Goal: Information Seeking & Learning: Learn about a topic

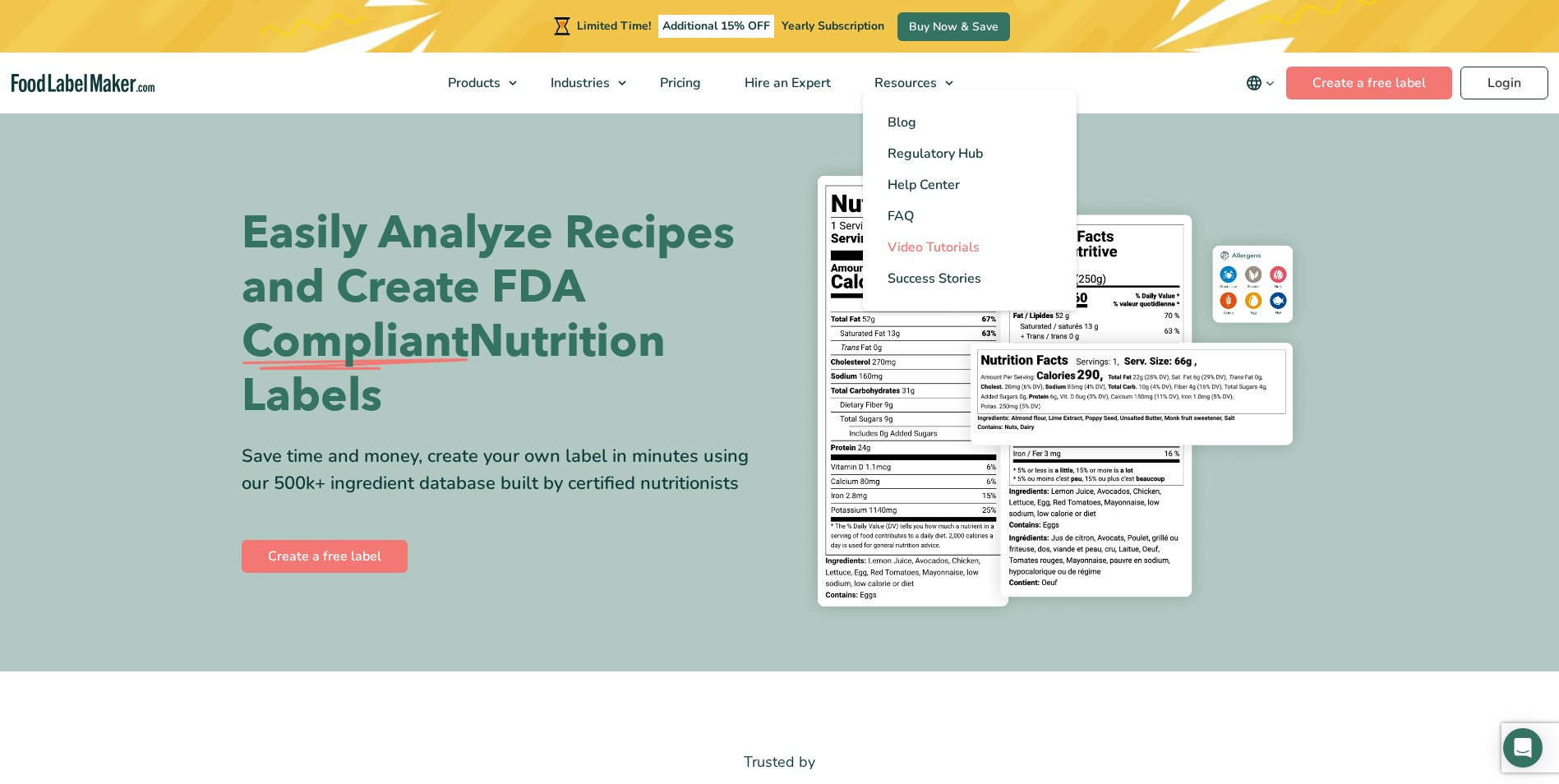
click at [935, 248] on span "Video Tutorials" at bounding box center [934, 247] width 92 height 18
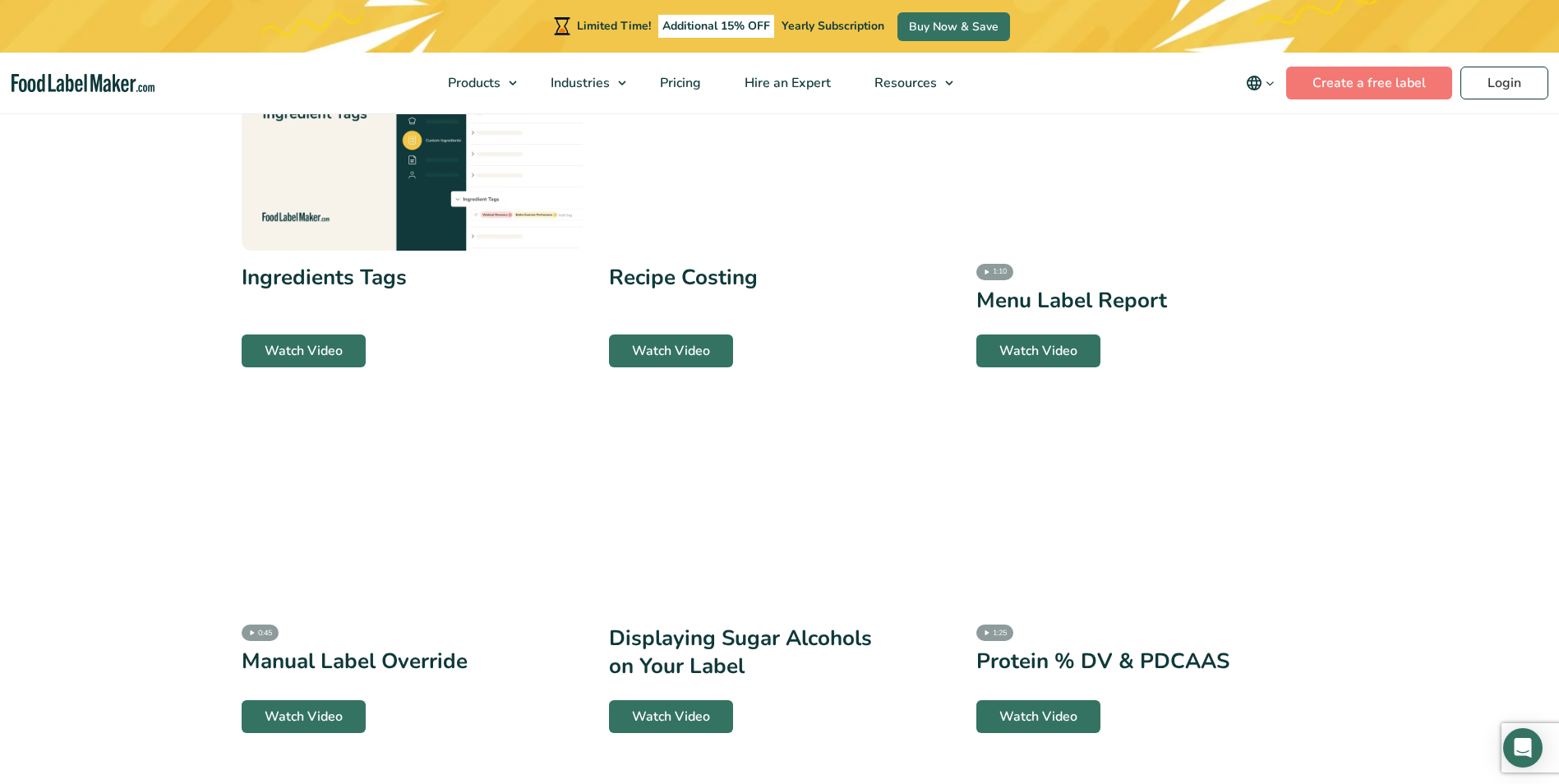
scroll to position [1397, 0]
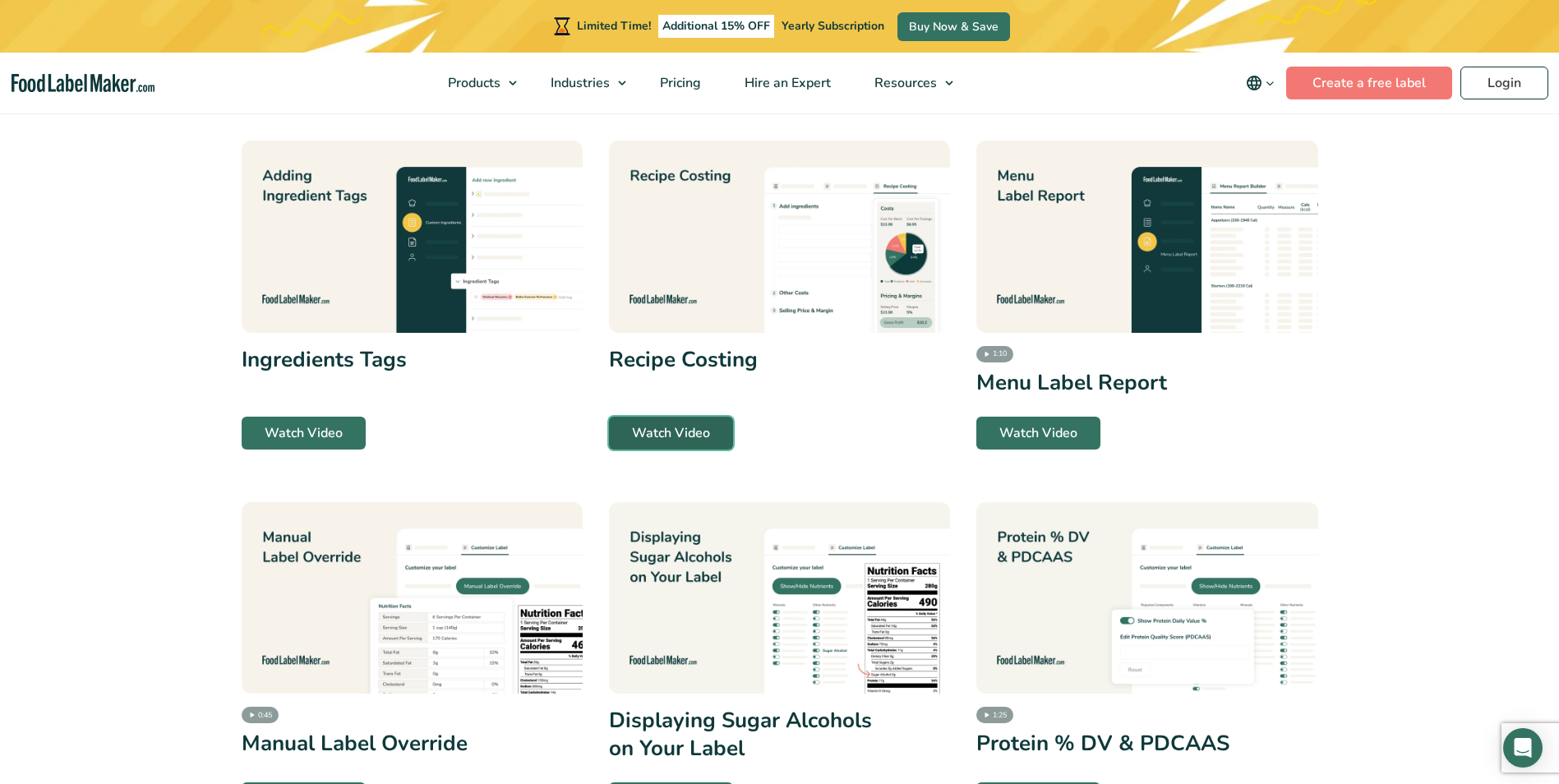
click at [707, 424] on link "Watch Video" at bounding box center [672, 432] width 124 height 33
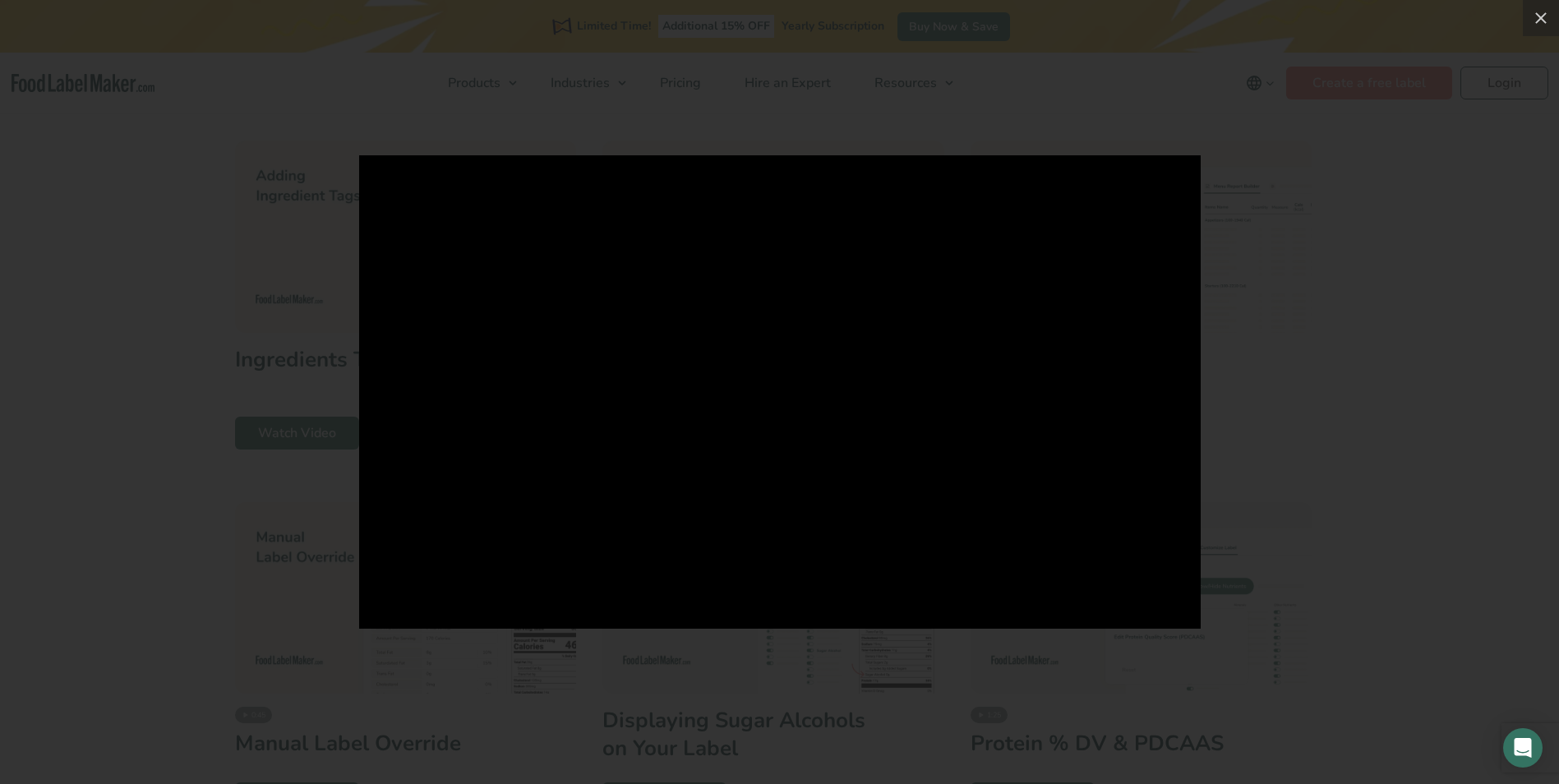
click at [1248, 352] on div at bounding box center [779, 392] width 1559 height 784
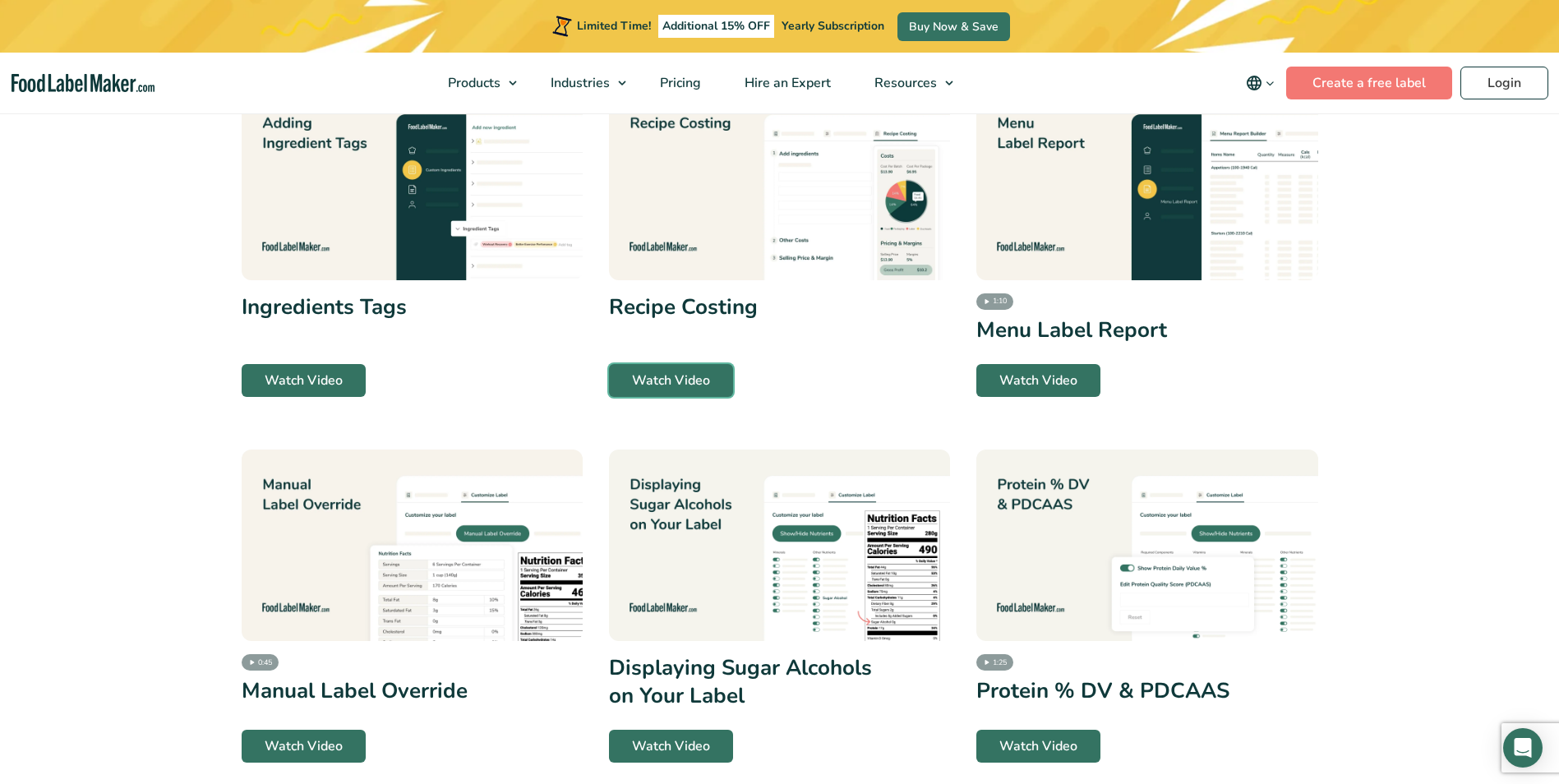
scroll to position [1478, 0]
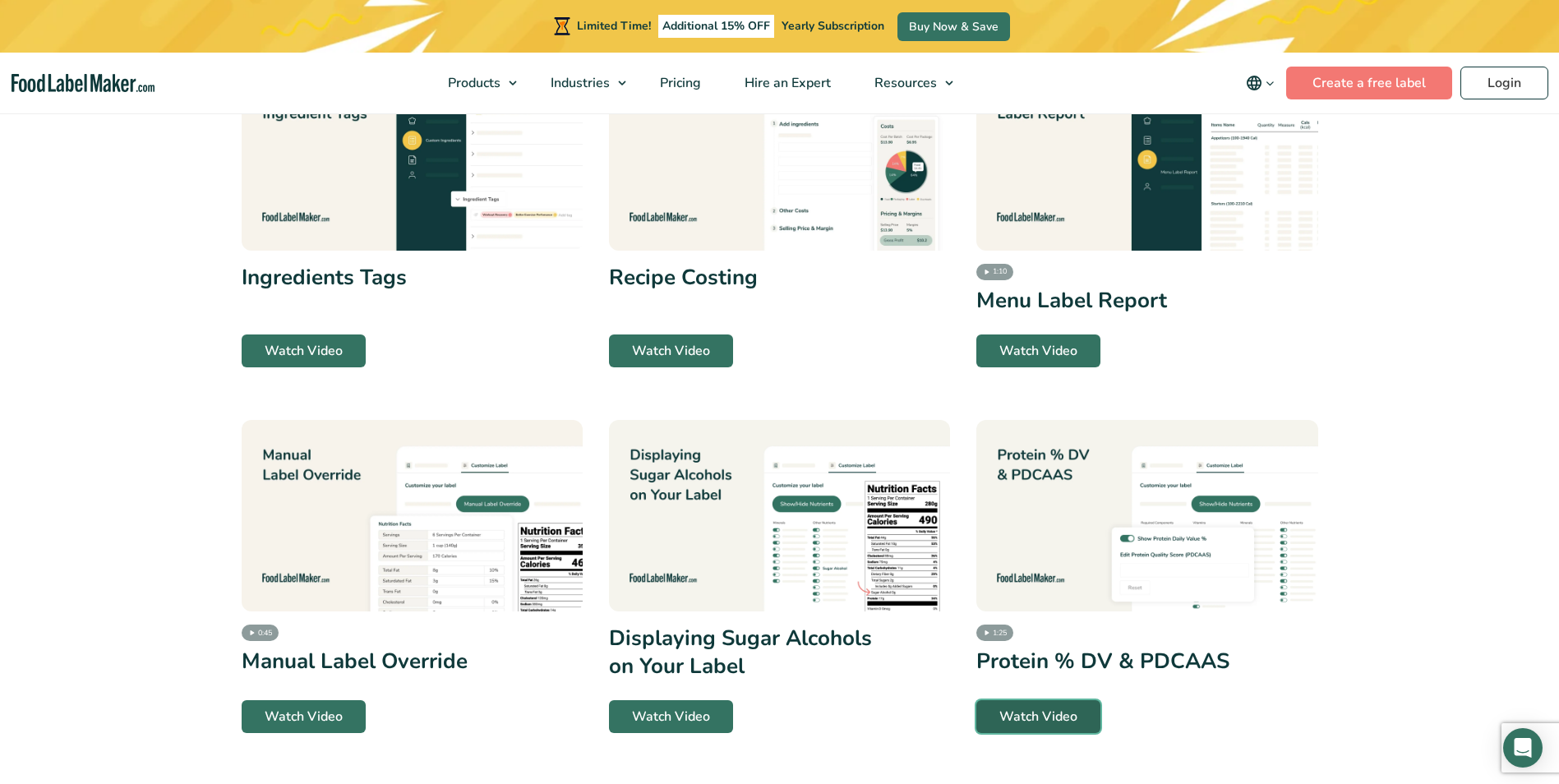
click at [1020, 715] on link "Watch Video" at bounding box center [1038, 716] width 124 height 33
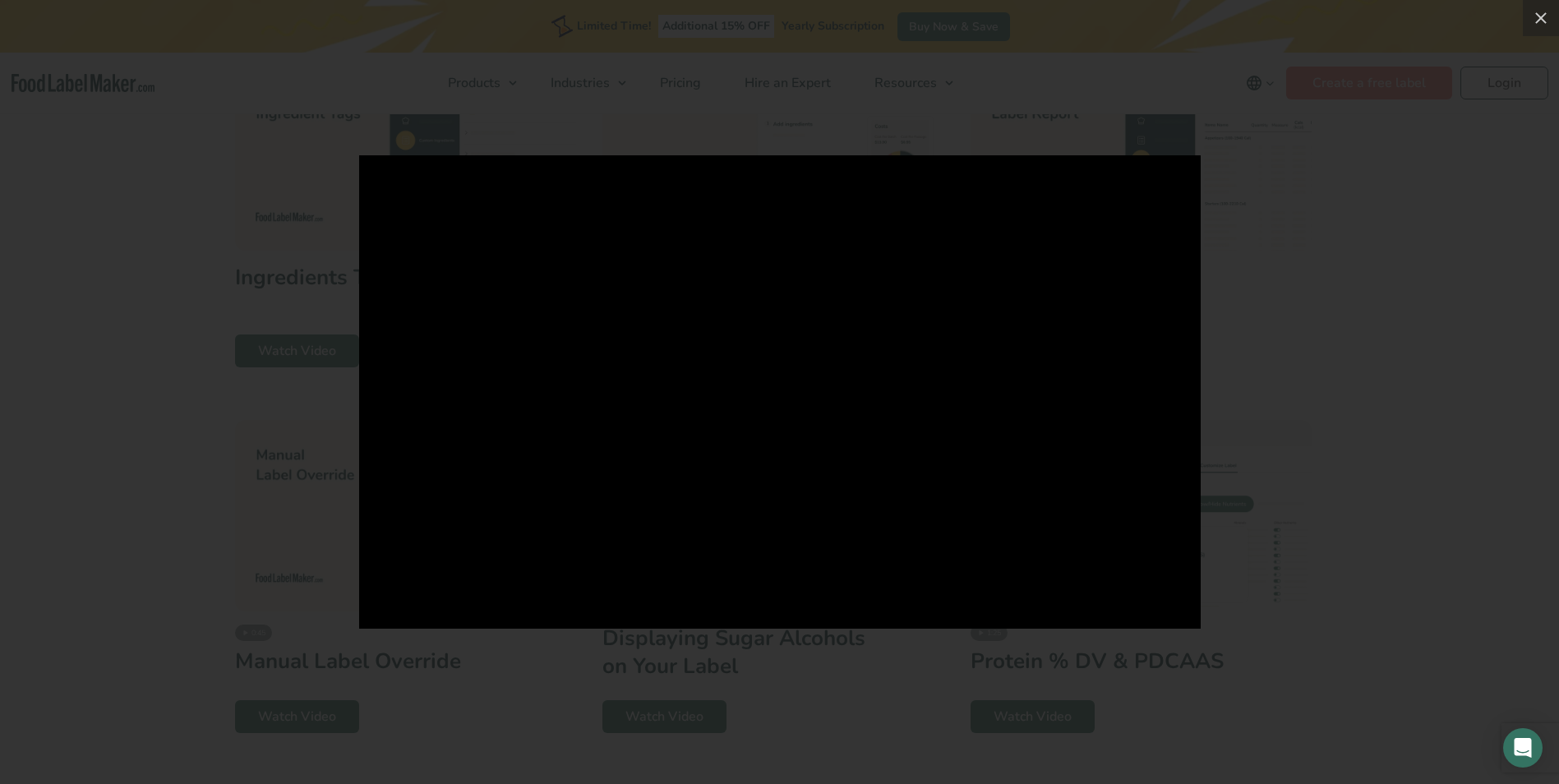
click at [1249, 153] on div at bounding box center [779, 392] width 1559 height 784
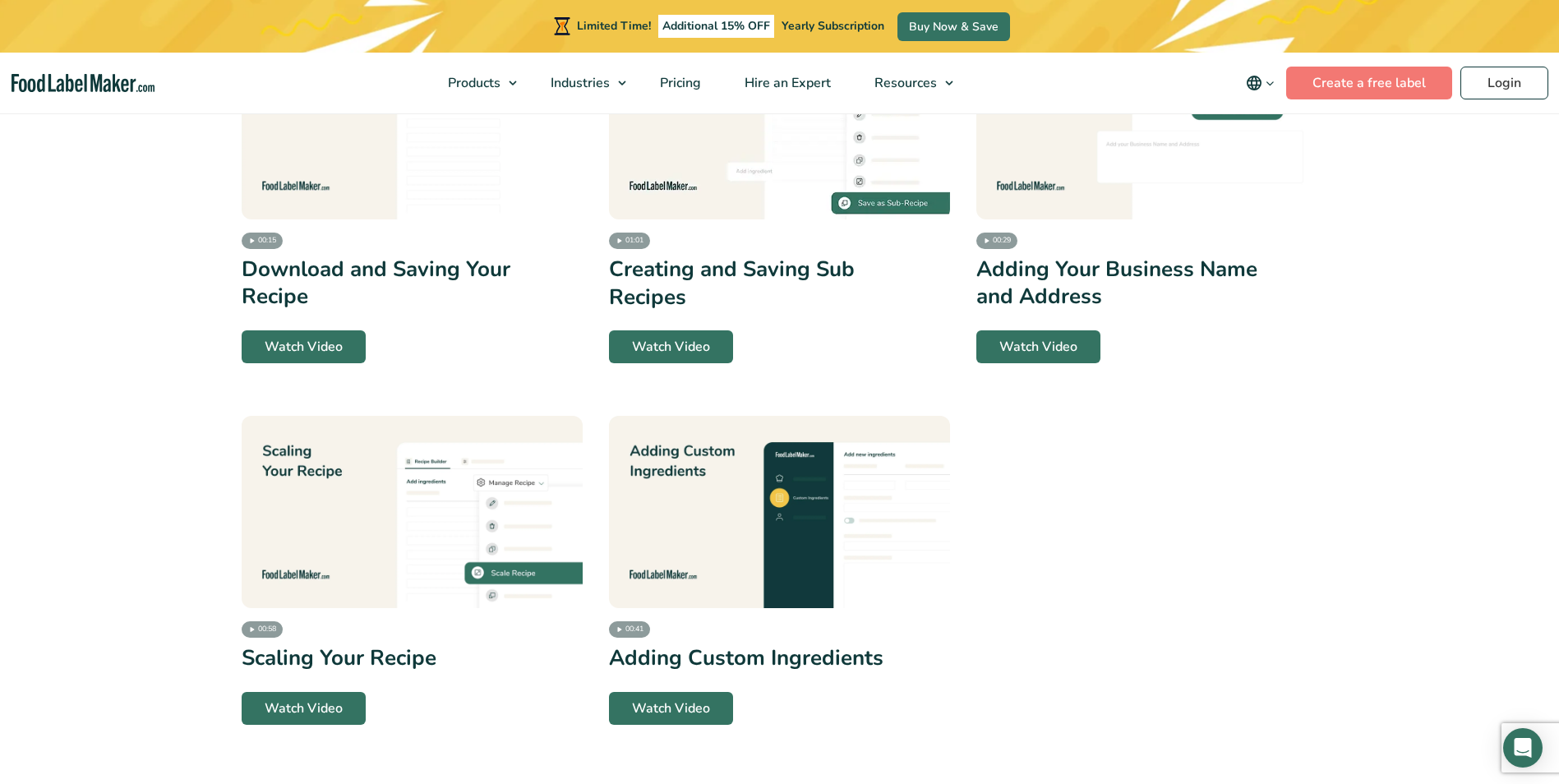
scroll to position [3532, 0]
click at [1557, 783] on footer "Food Label Maker is a cloud-based software that offers powerful recipe formulat…" at bounding box center [779, 784] width 1559 height 0
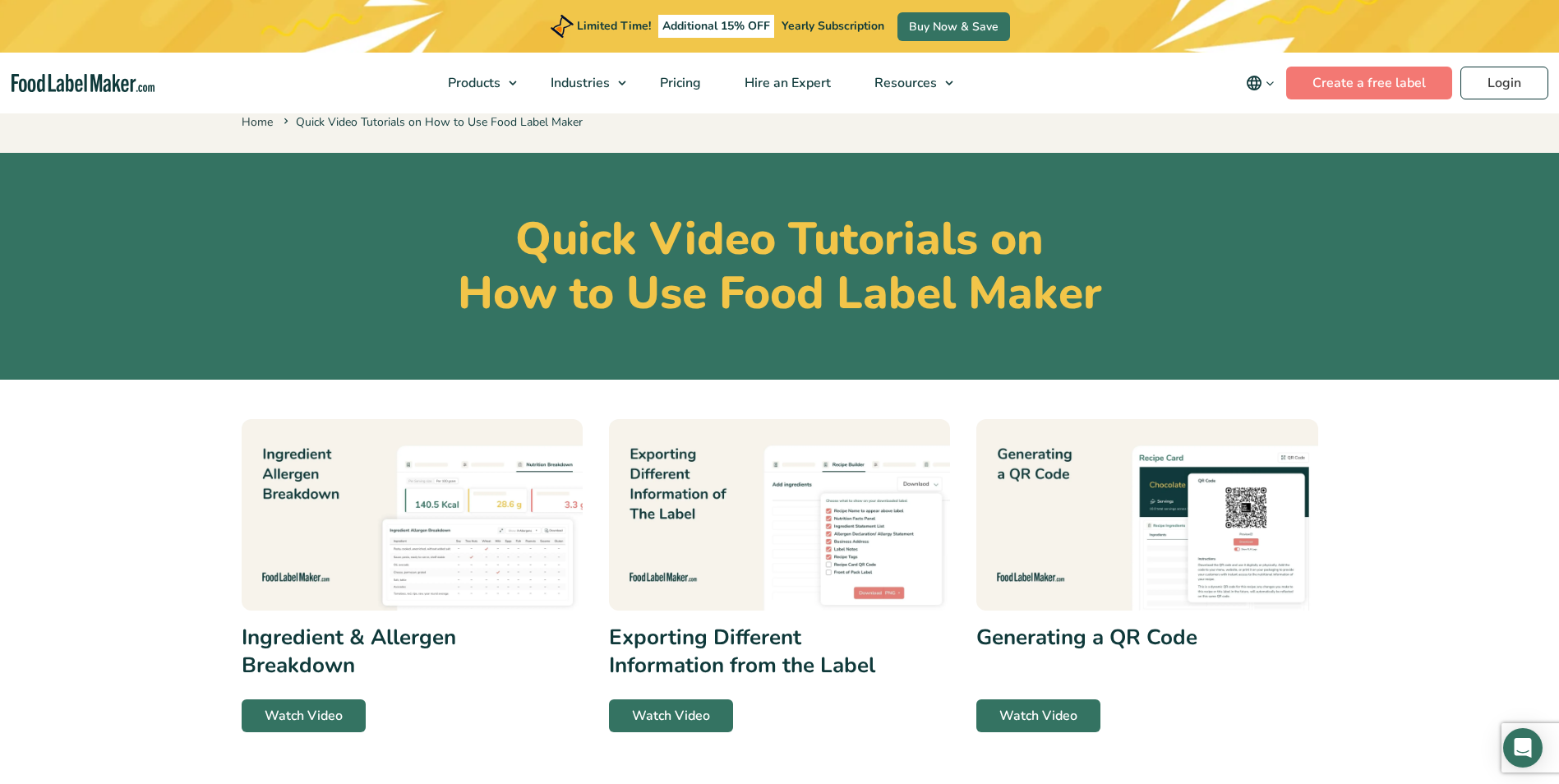
scroll to position [0, 0]
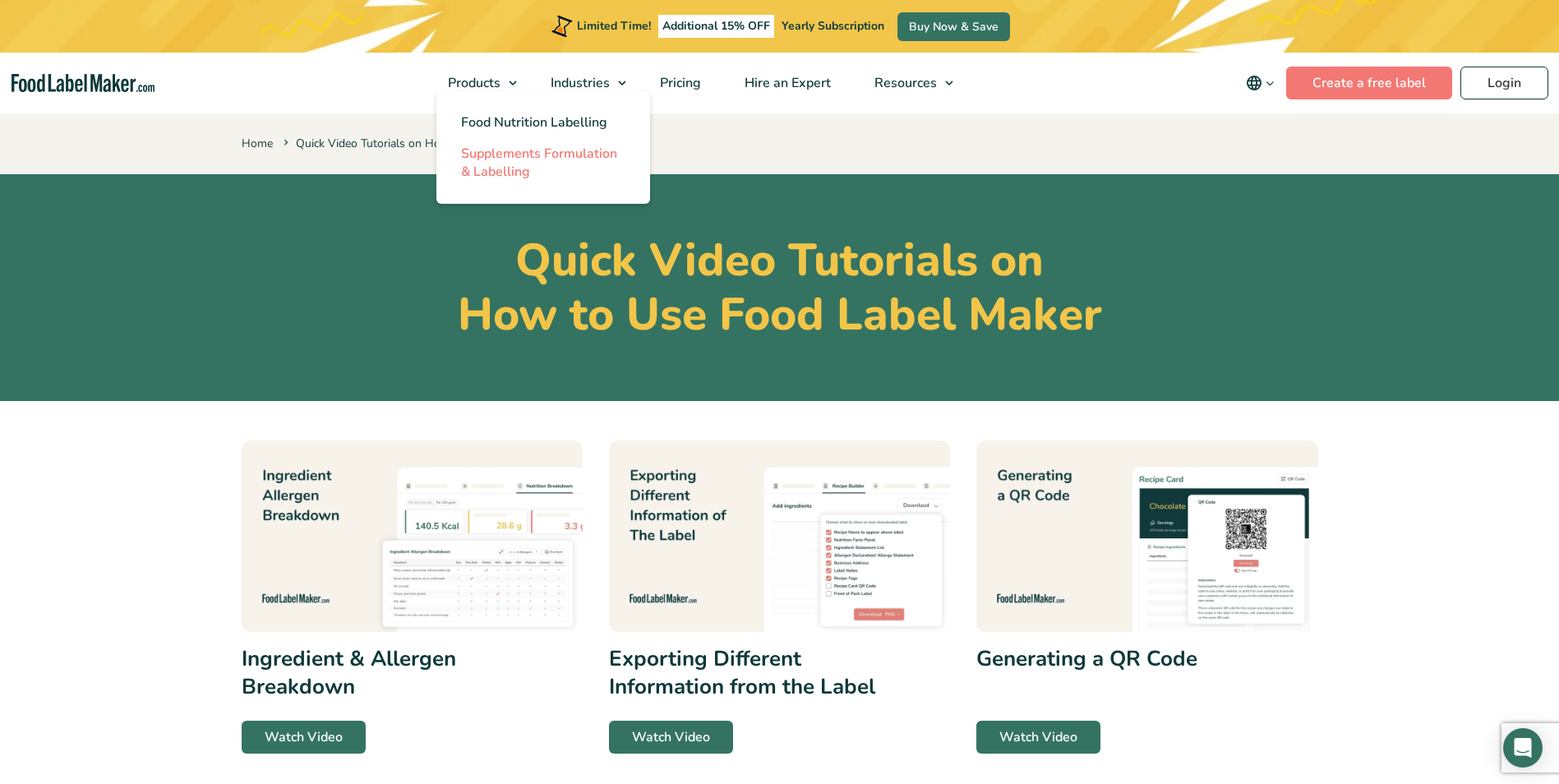
click at [507, 154] on span "Supplements Formulation & Labelling" at bounding box center [539, 162] width 156 height 36
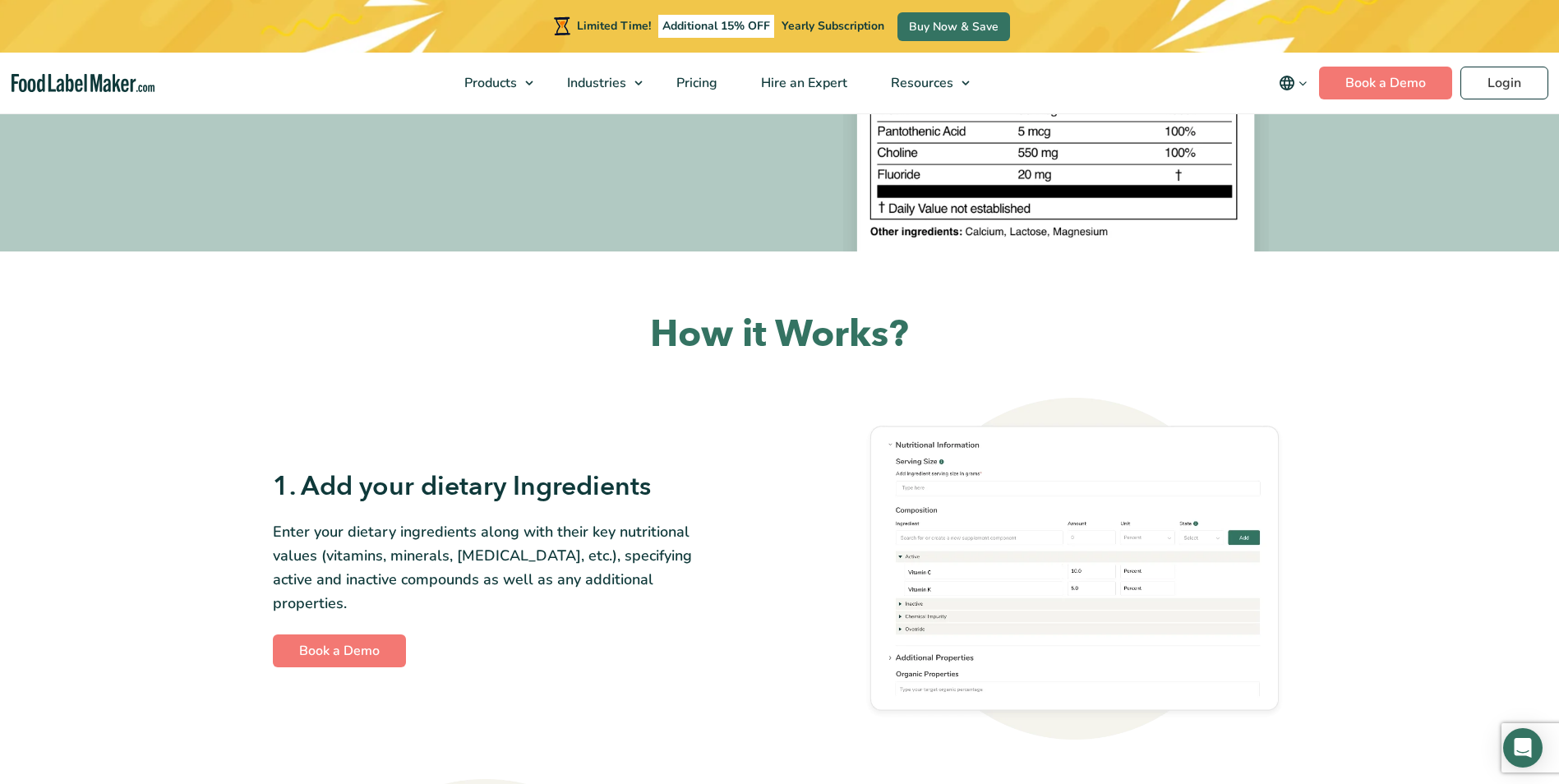
scroll to position [164, 0]
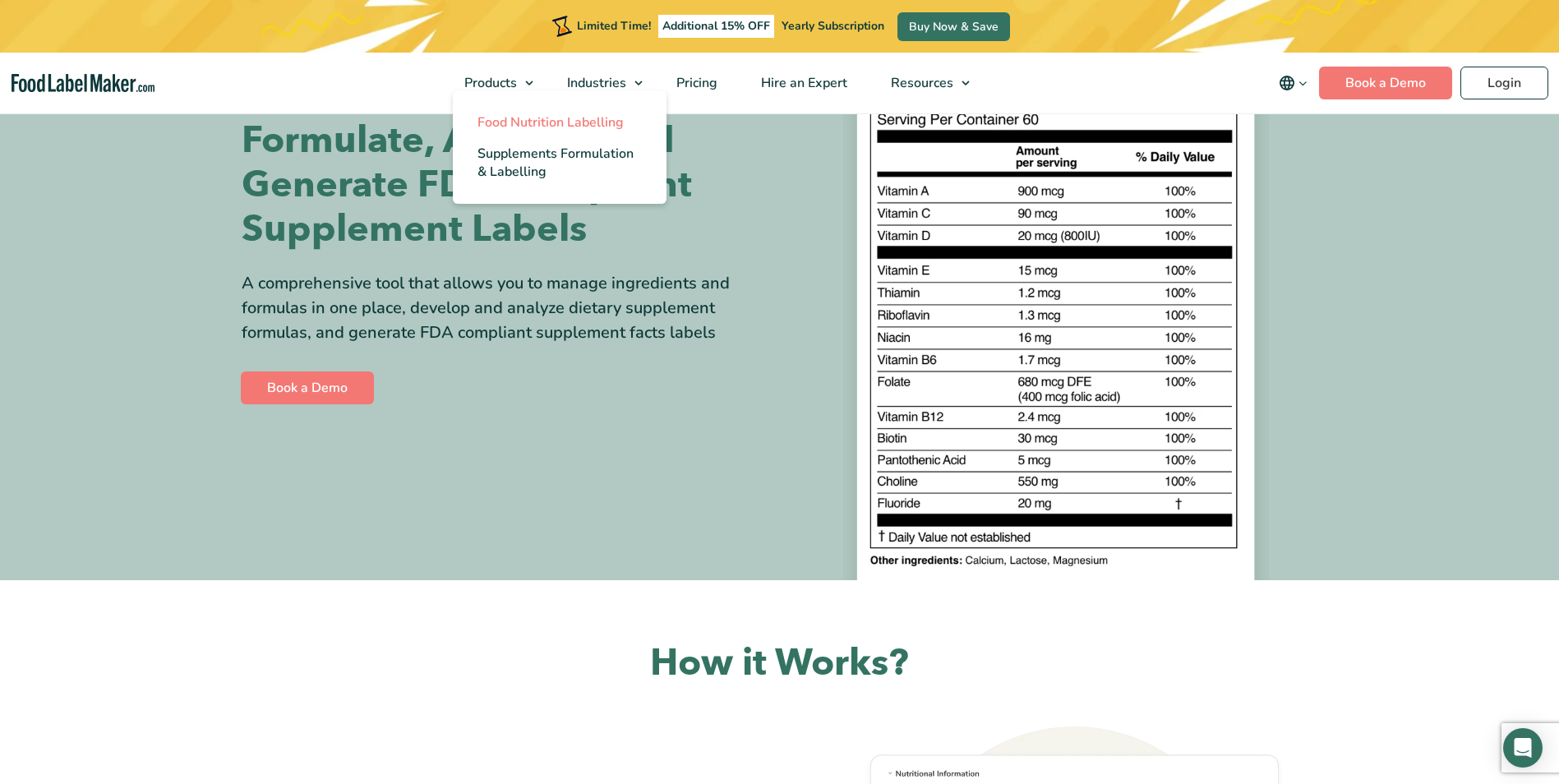
click at [510, 115] on span "Food Nutrition Labelling" at bounding box center [551, 123] width 147 height 18
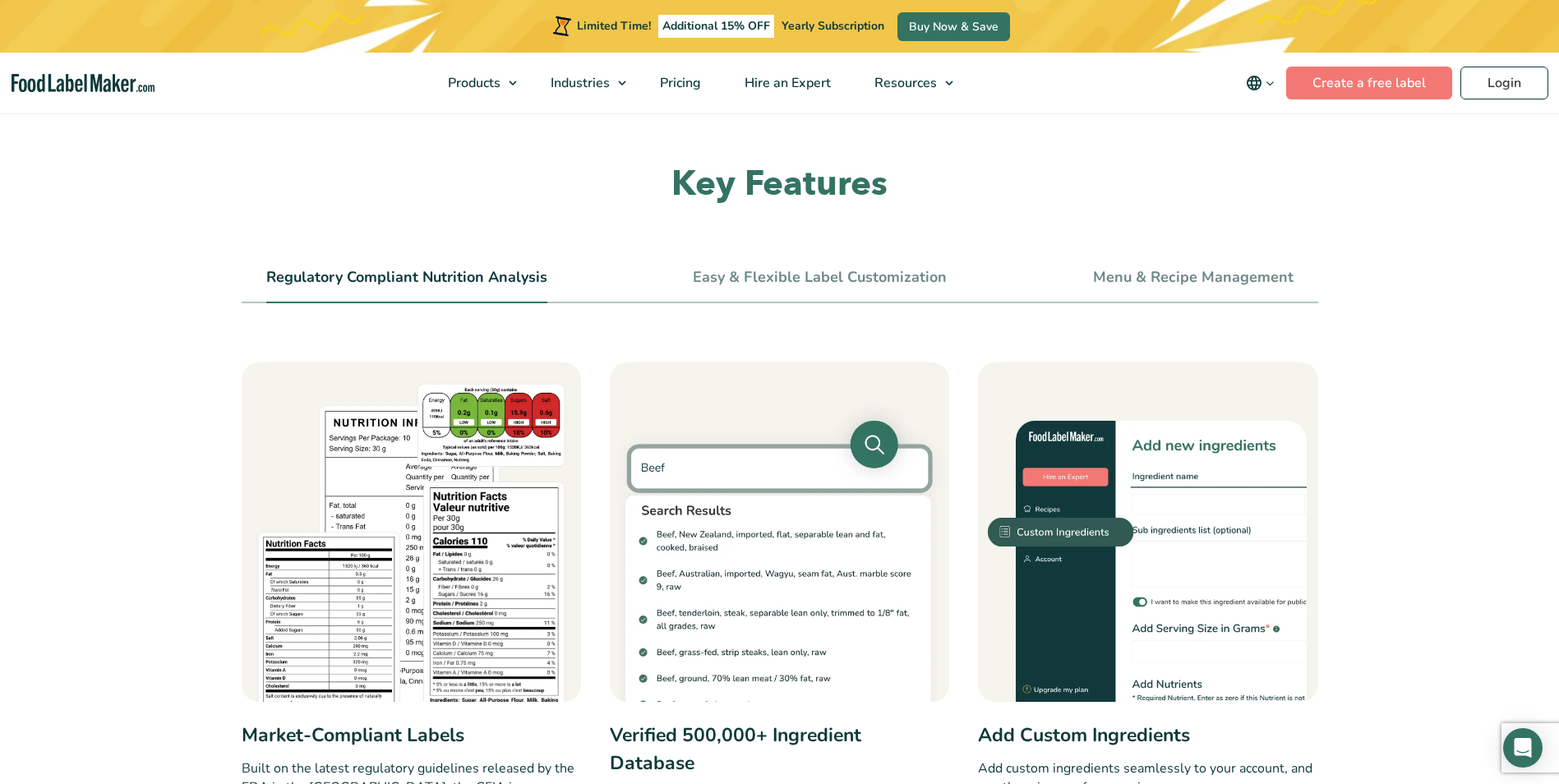
scroll to position [575, 0]
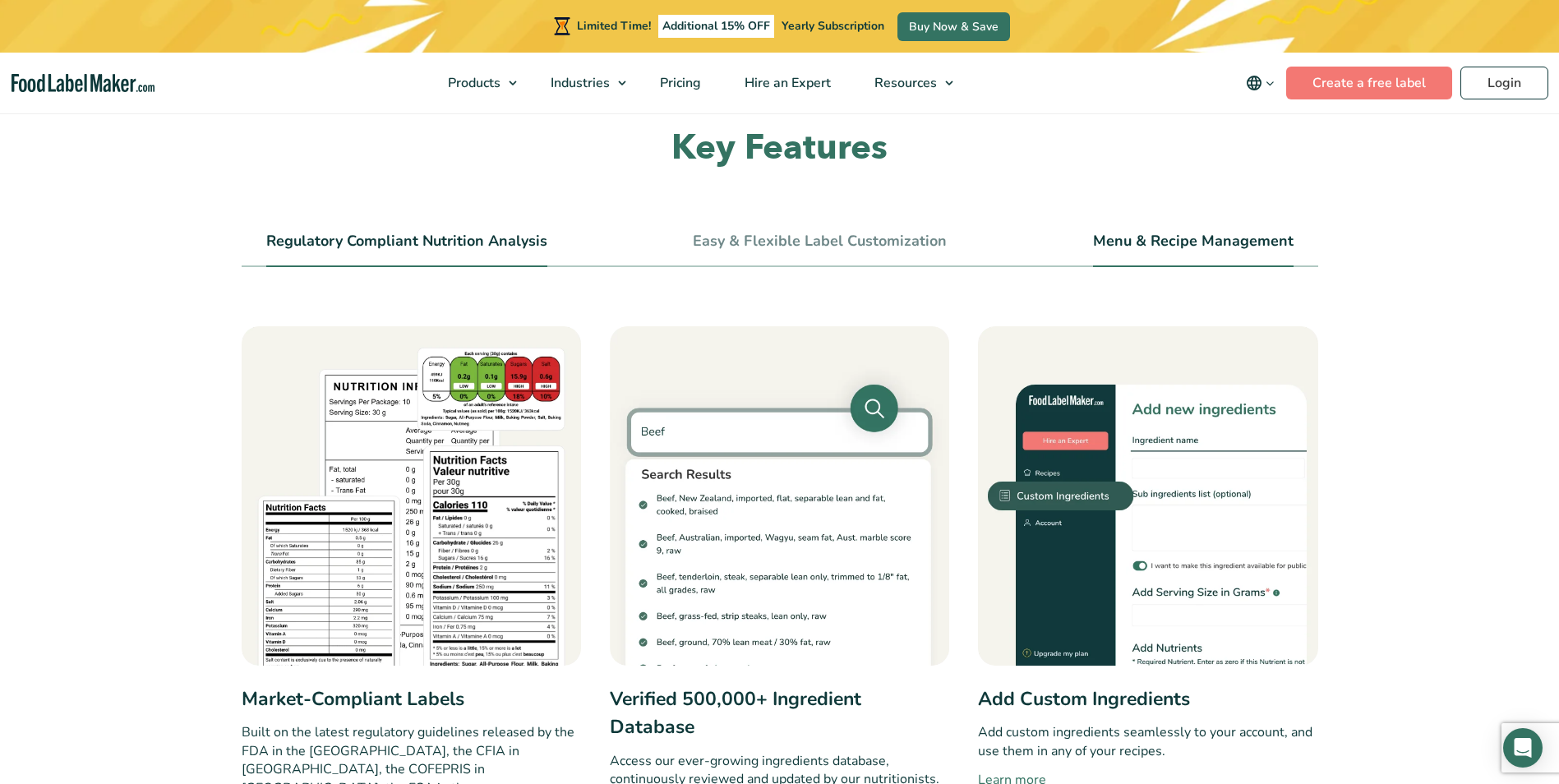
click at [1139, 250] on li "Menu & Recipe Management" at bounding box center [1193, 249] width 201 height 37
click at [1149, 241] on link "Menu & Recipe Management" at bounding box center [1193, 242] width 201 height 18
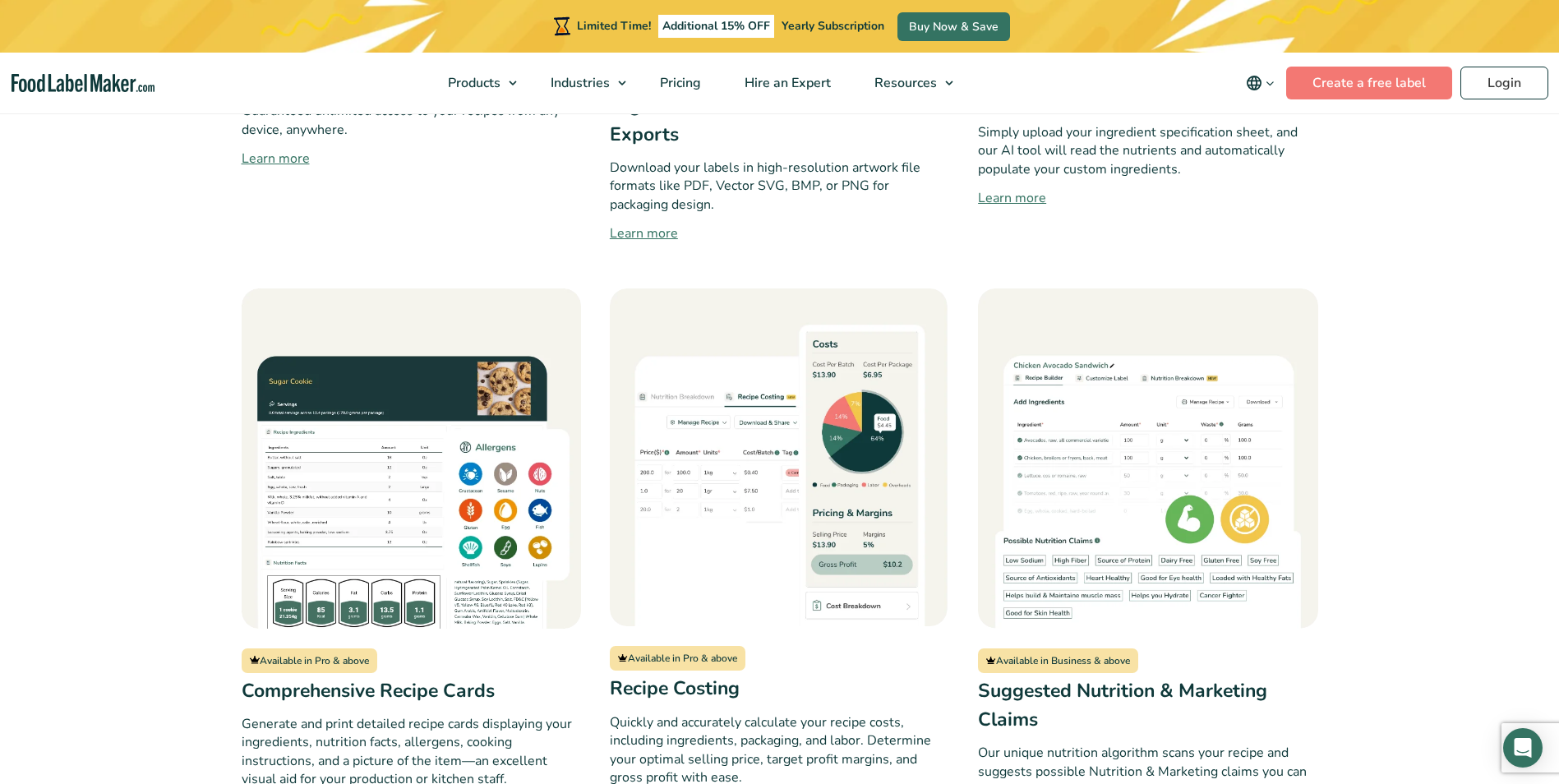
scroll to position [1807, 0]
